Goal: Task Accomplishment & Management: Check status

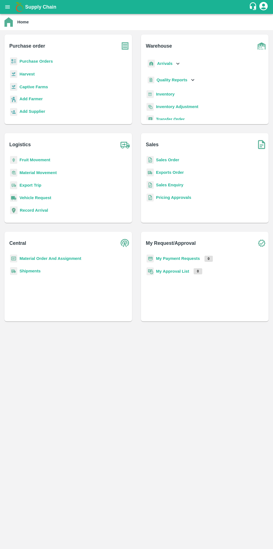
click at [38, 61] on b "Purchase Orders" at bounding box center [35, 61] width 33 height 4
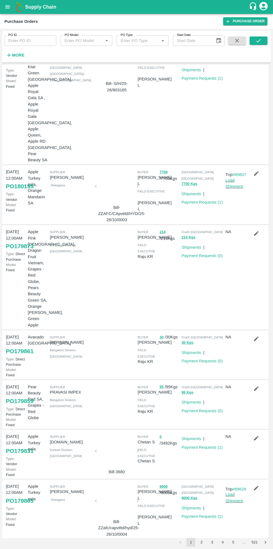
scroll to position [142, 0]
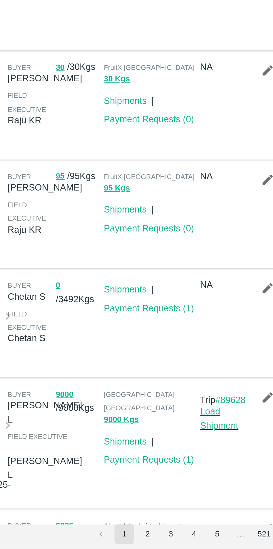
click at [202, 545] on button "2" at bounding box center [201, 542] width 9 height 9
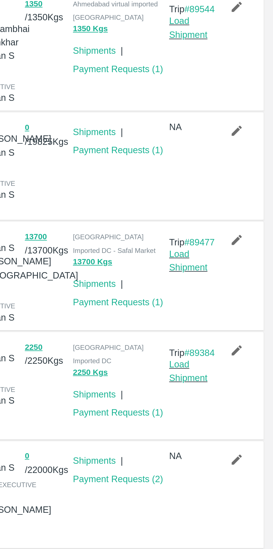
scroll to position [8, 0]
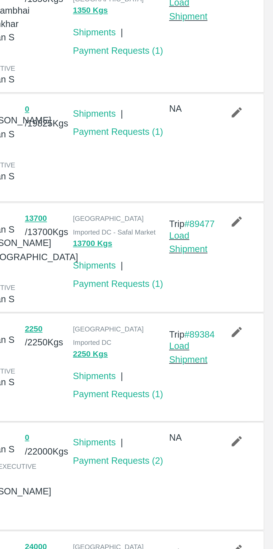
click at [203, 372] on link "Payment Requests ( 1 )" at bounding box center [202, 374] width 41 height 4
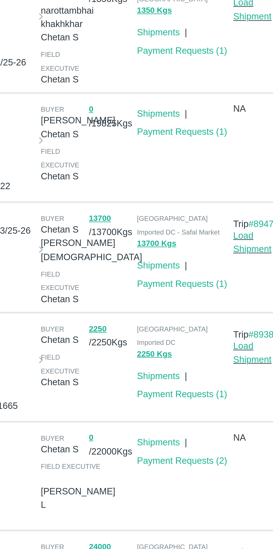
click at [205, 422] on link "Payment Requests ( 1 )" at bounding box center [202, 424] width 41 height 4
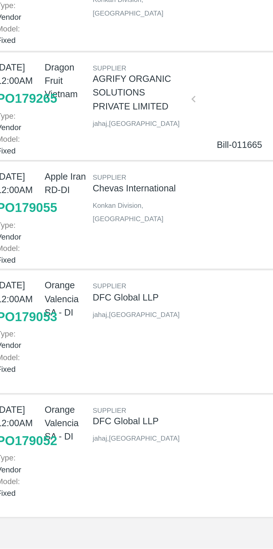
scroll to position [72, 0]
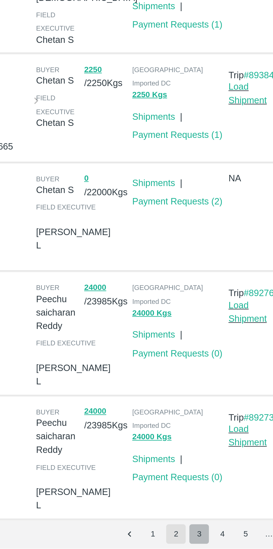
click at [212, 543] on button "3" at bounding box center [211, 542] width 9 height 9
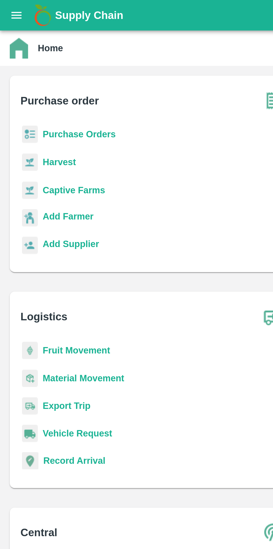
click at [38, 59] on b "Purchase Orders" at bounding box center [35, 61] width 33 height 4
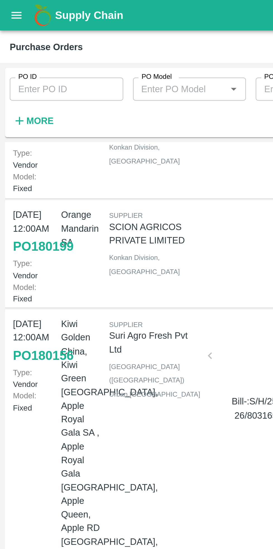
scroll to position [33, 0]
